Goal: Task Accomplishment & Management: Manage account settings

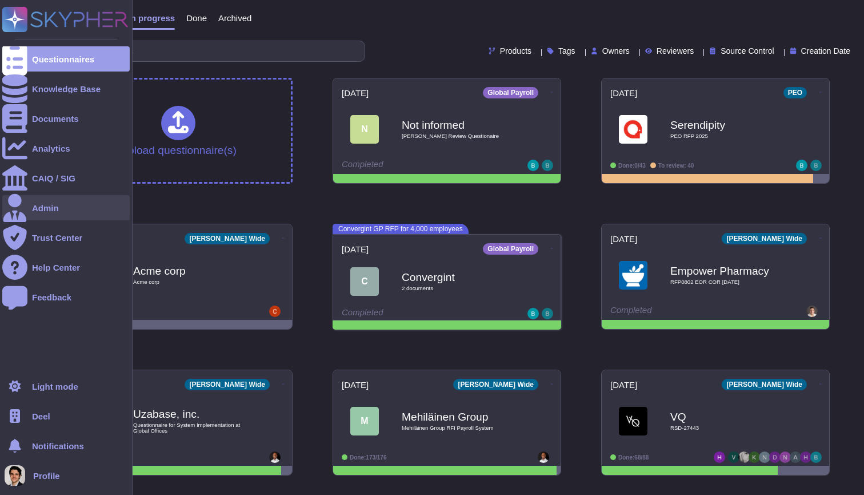
click at [27, 204] on div "Admin" at bounding box center [65, 207] width 127 height 25
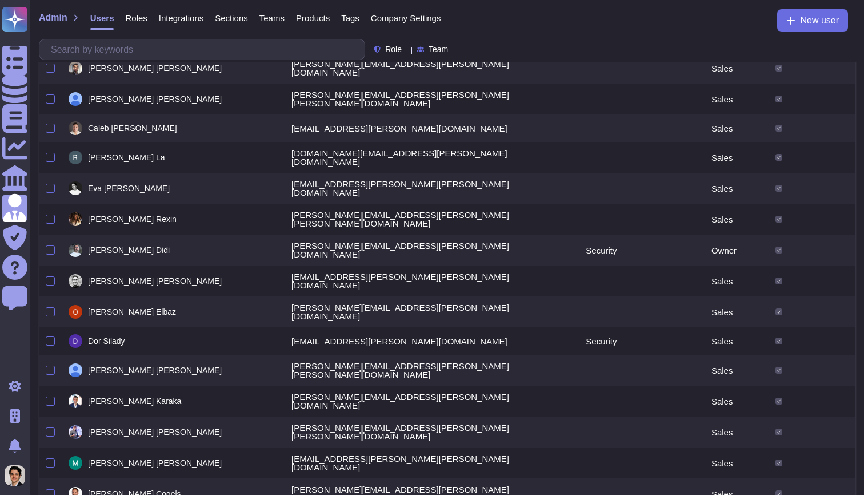
scroll to position [387, 0]
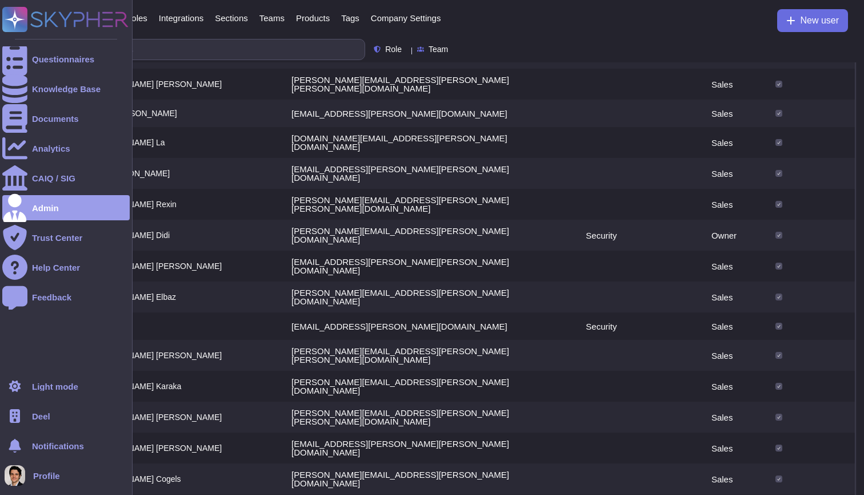
click at [29, 417] on div "Deel" at bounding box center [65, 415] width 127 height 25
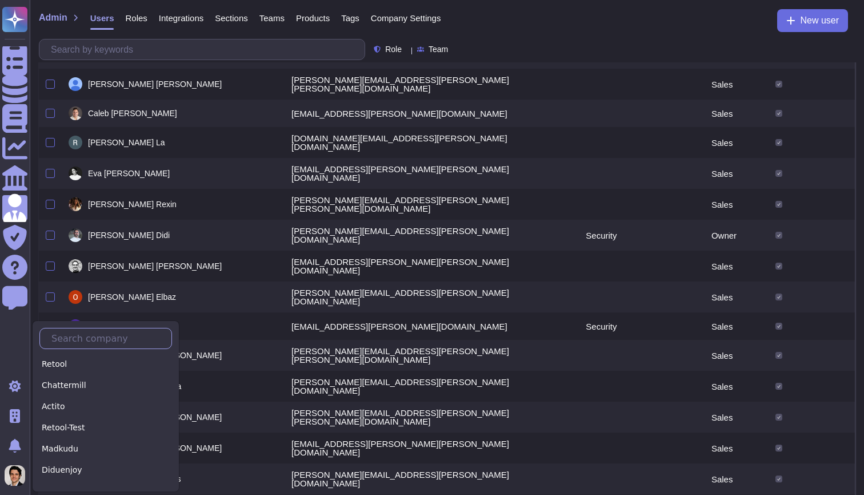
click at [78, 338] on input "text" at bounding box center [109, 338] width 126 height 20
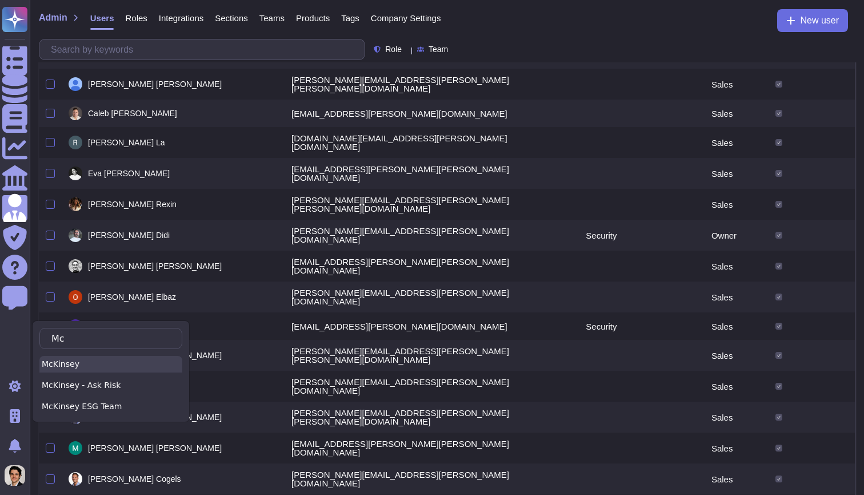
click at [103, 368] on div "McKinsey" at bounding box center [110, 364] width 143 height 17
type input "Mc"
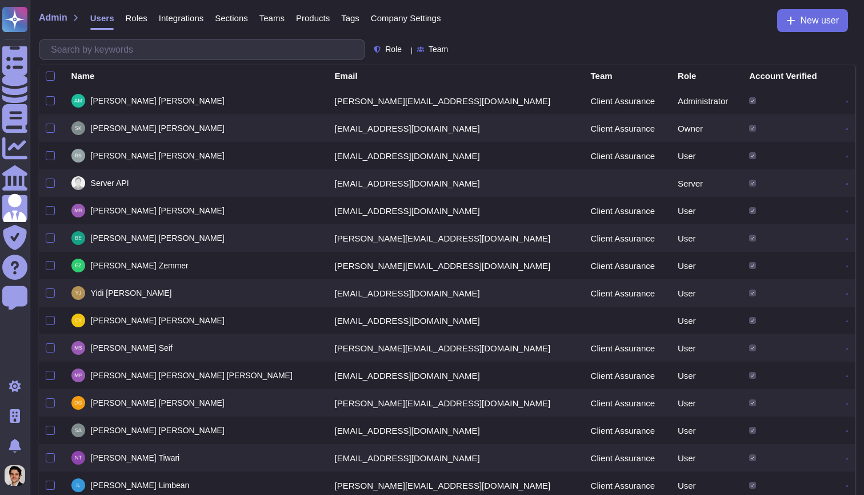
click at [847, 101] on icon at bounding box center [848, 102] width 2 height 2
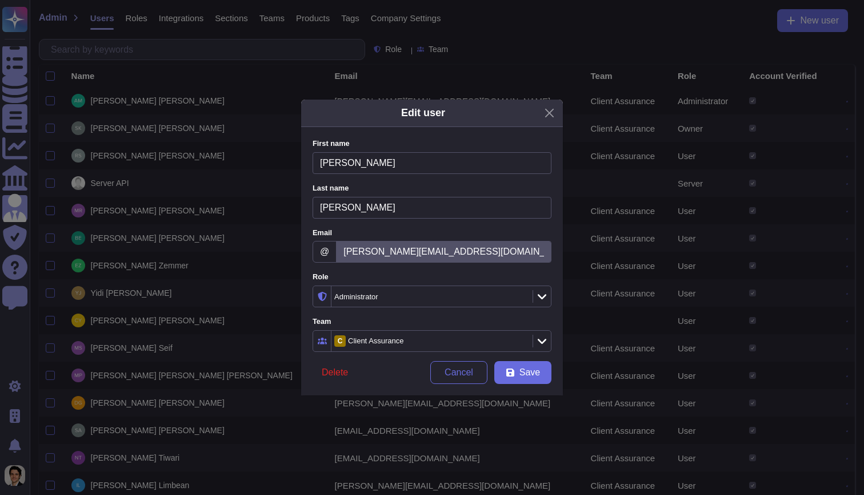
click at [407, 289] on div "Administrator" at bounding box center [431, 296] width 198 height 21
type input "Ow"
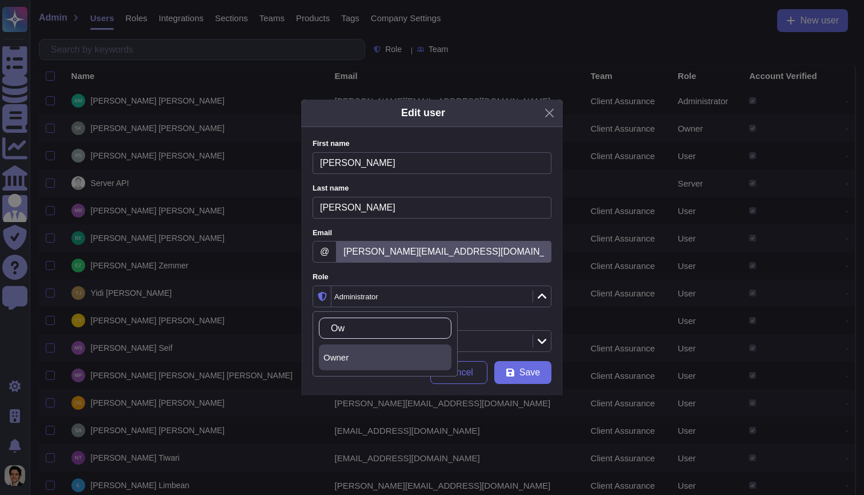
click at [399, 358] on div "Owner" at bounding box center [385, 357] width 123 height 10
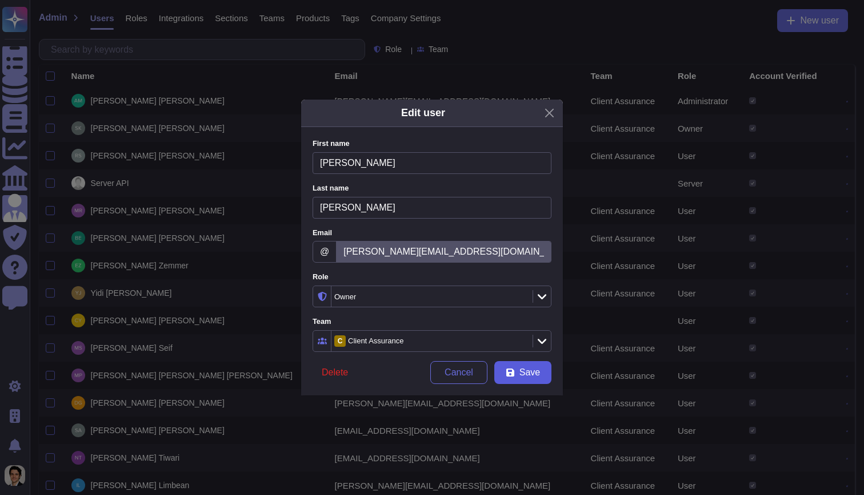
click at [536, 372] on span "Save" at bounding box center [530, 372] width 21 height 9
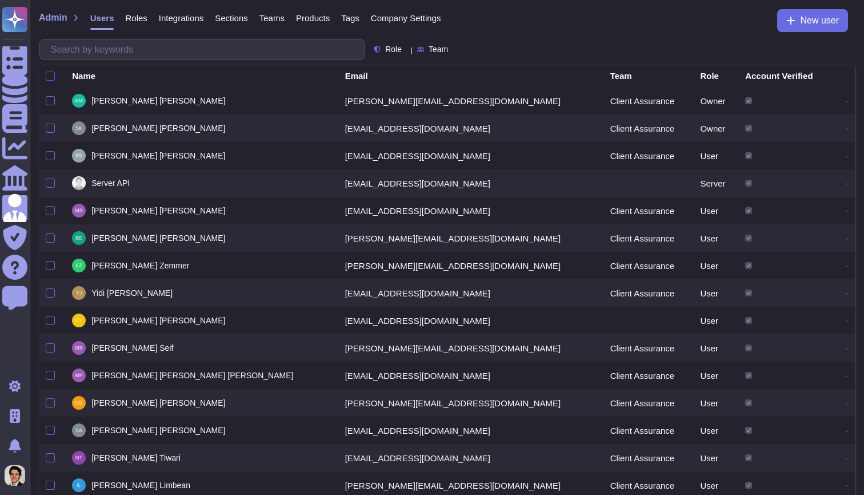
click at [53, 79] on div at bounding box center [50, 75] width 9 height 9
click at [0, 0] on input "checkbox" at bounding box center [0, 0] width 0 height 0
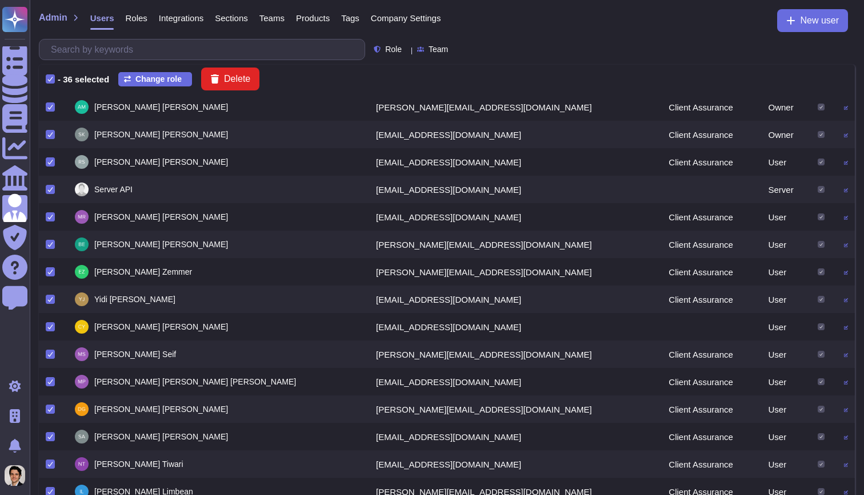
click at [53, 79] on icon at bounding box center [50, 79] width 6 height 6
click at [0, 0] on input "checkbox" at bounding box center [0, 0] width 0 height 0
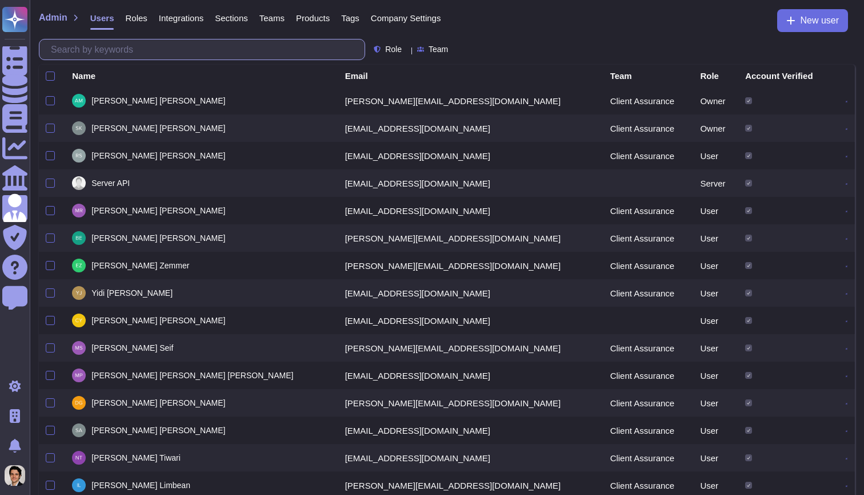
click at [136, 54] on input "text" at bounding box center [205, 49] width 320 height 20
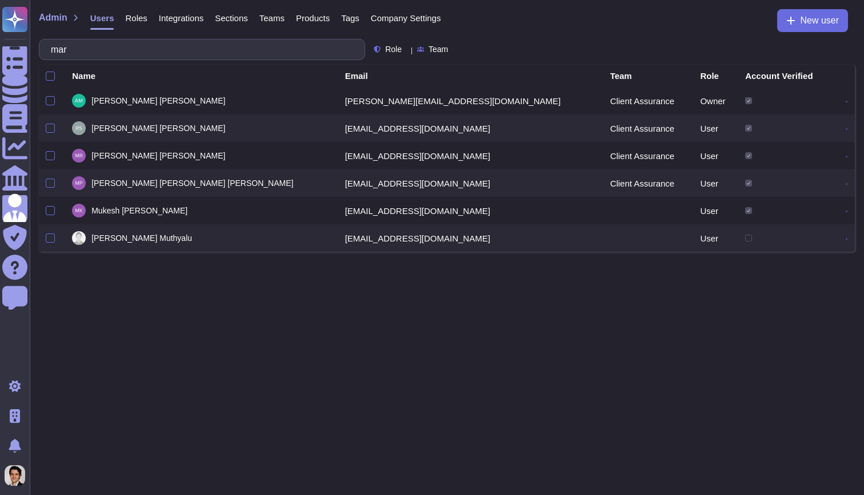
click at [846, 157] on icon at bounding box center [847, 156] width 2 height 2
type input "mar"
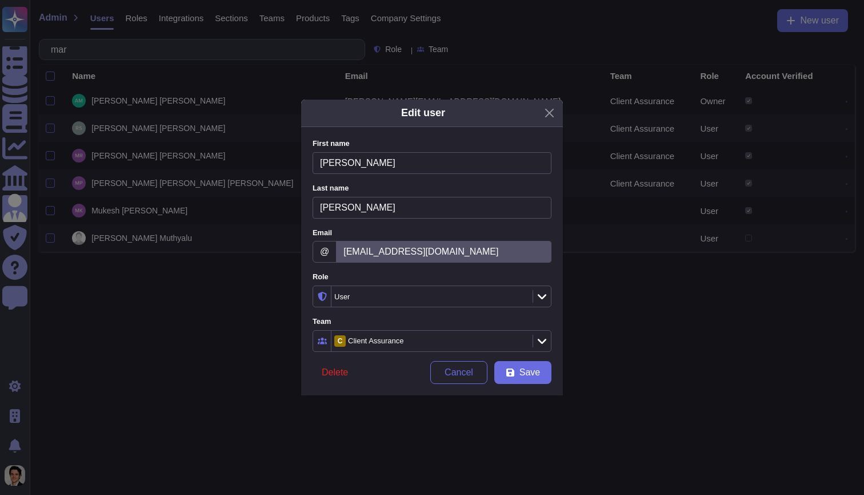
click at [415, 297] on div "User" at bounding box center [426, 296] width 184 height 7
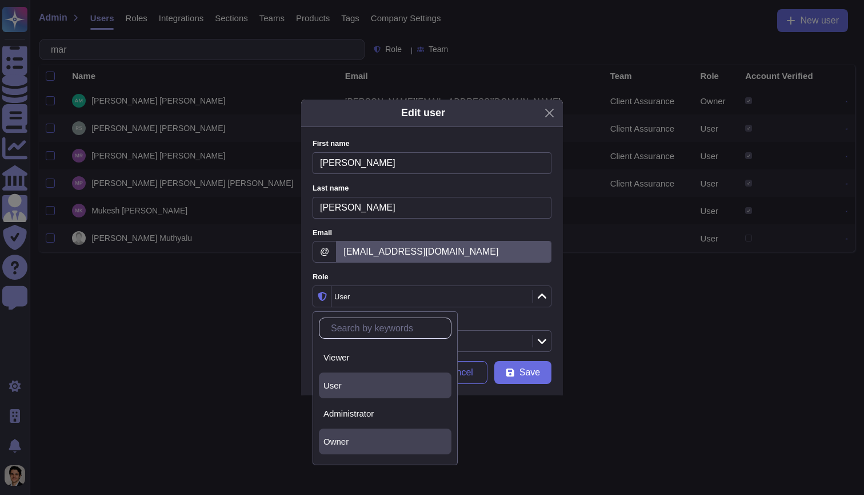
click at [381, 446] on div "Owner" at bounding box center [385, 441] width 133 height 26
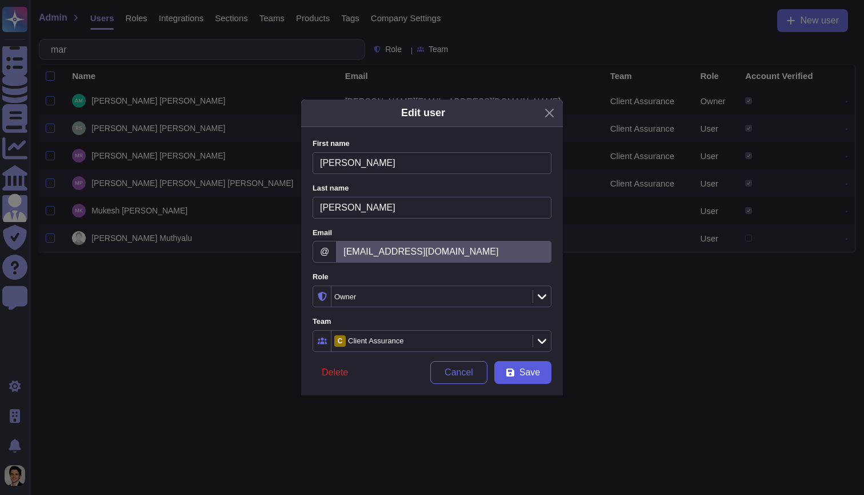
click at [529, 373] on span "Save" at bounding box center [530, 372] width 21 height 9
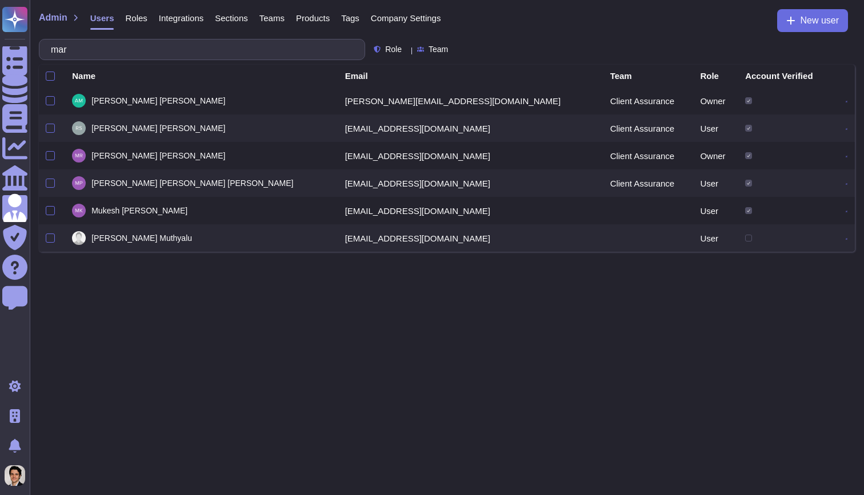
click at [129, 18] on span "Roles" at bounding box center [136, 18] width 22 height 9
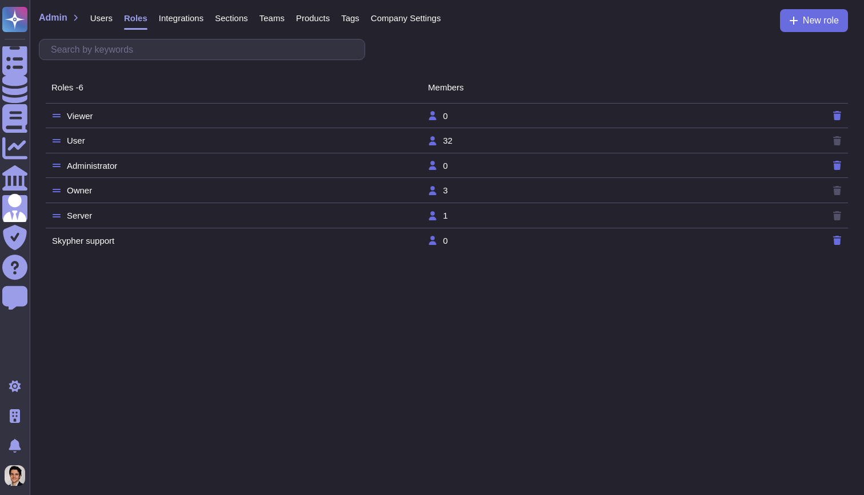
click at [101, 17] on span "Users" at bounding box center [101, 18] width 22 height 9
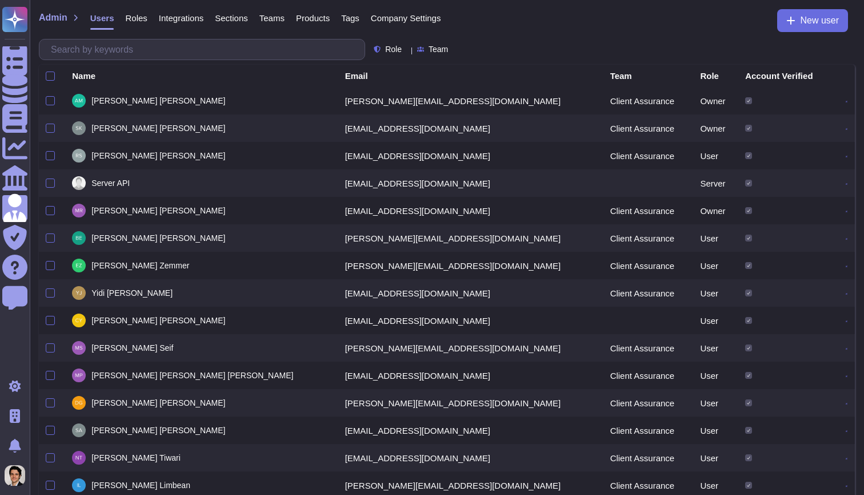
click at [700, 77] on div "Role" at bounding box center [715, 75] width 31 height 9
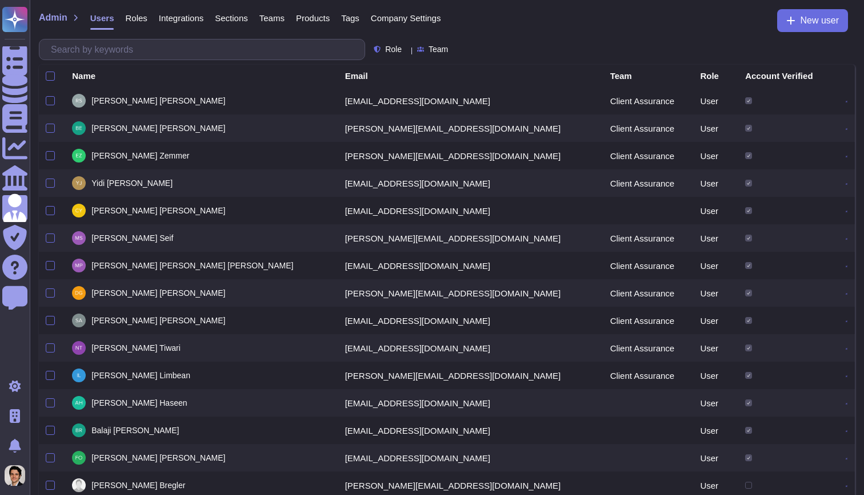
click at [700, 77] on div "Role" at bounding box center [715, 75] width 31 height 9
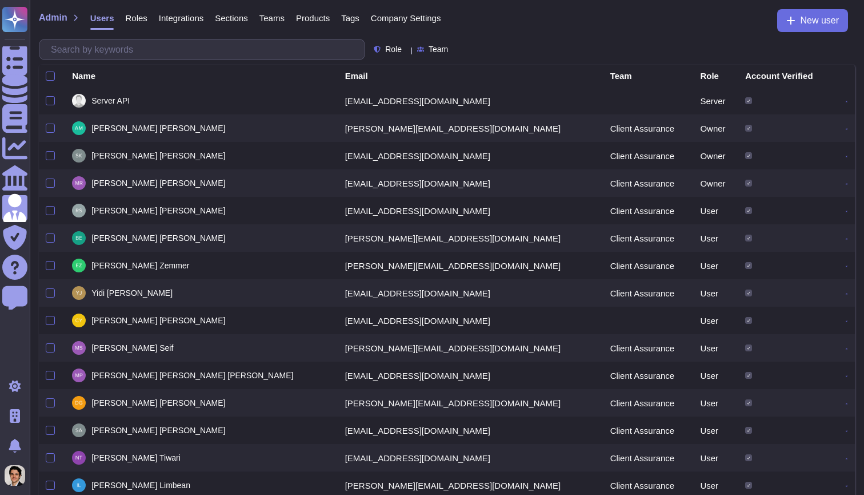
click at [700, 74] on div "Role" at bounding box center [715, 75] width 31 height 9
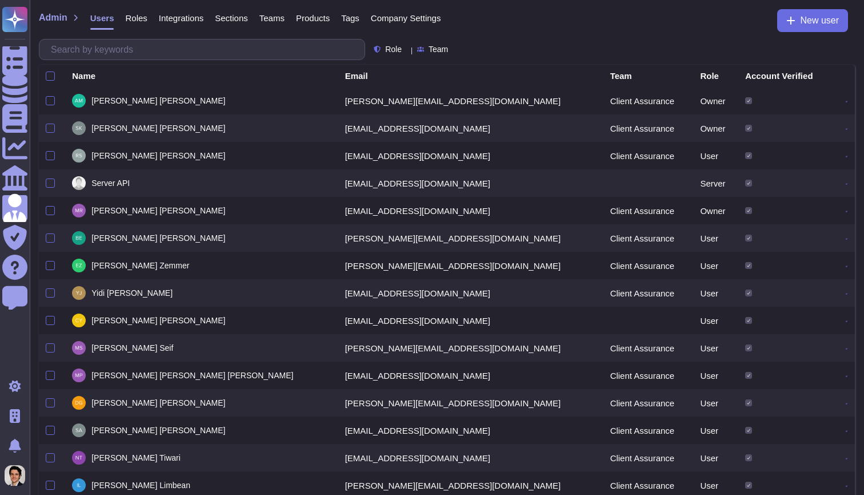
click at [48, 70] on th at bounding box center [52, 76] width 26 height 22
click at [53, 76] on div at bounding box center [50, 75] width 9 height 9
click at [0, 0] on input "checkbox" at bounding box center [0, 0] width 0 height 0
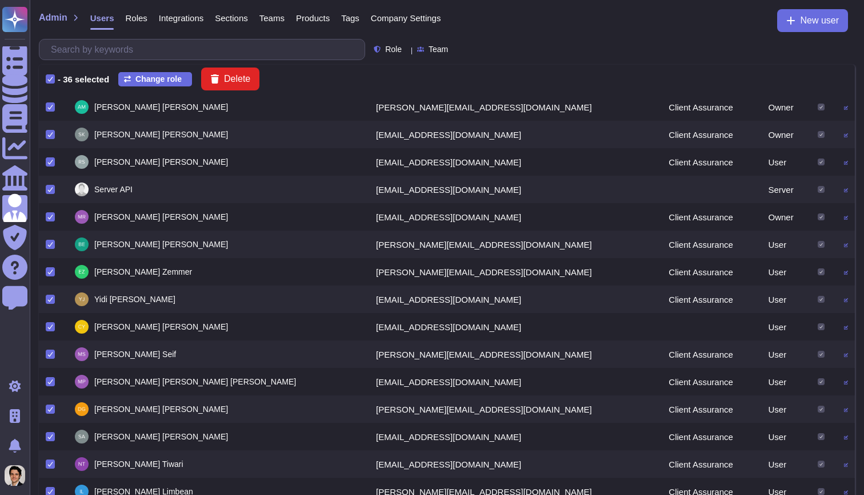
click at [47, 188] on icon at bounding box center [50, 189] width 6 height 6
click at [0, 0] on input "checkbox" at bounding box center [0, 0] width 0 height 0
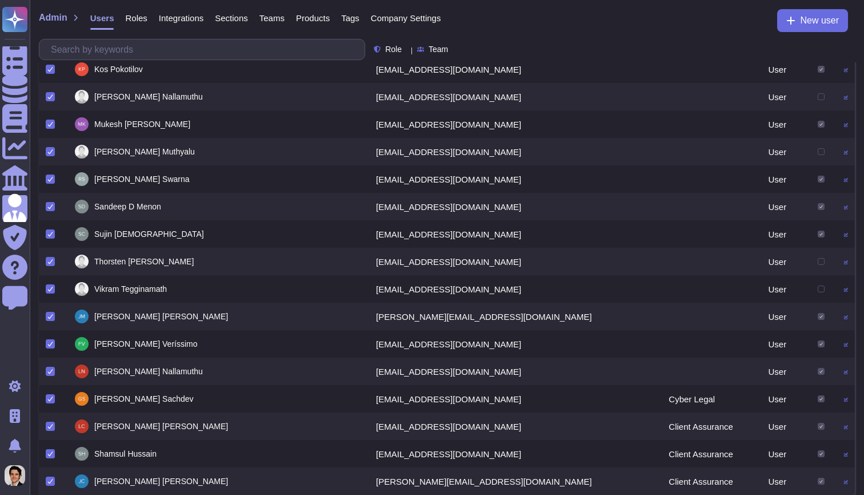
scroll to position [587, 0]
